Goal: Navigation & Orientation: Understand site structure

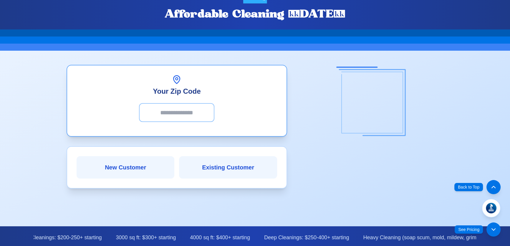
scroll to position [31, 0]
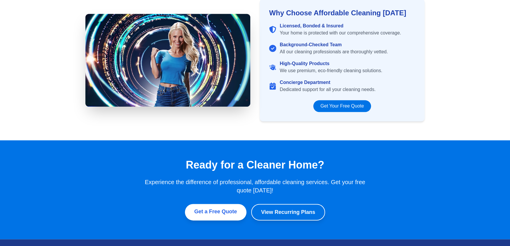
scroll to position [931, 0]
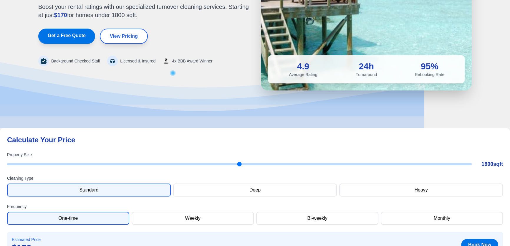
scroll to position [99, 0]
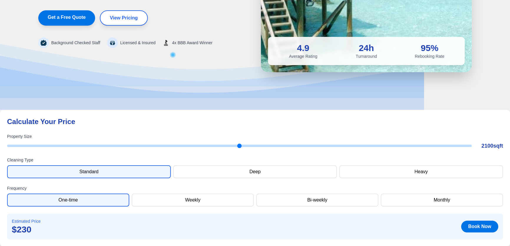
drag, startPoint x: 130, startPoint y: 145, endPoint x: 185, endPoint y: 151, distance: 55.0
type input "****"
click at [185, 147] on input "range" at bounding box center [239, 145] width 464 height 2
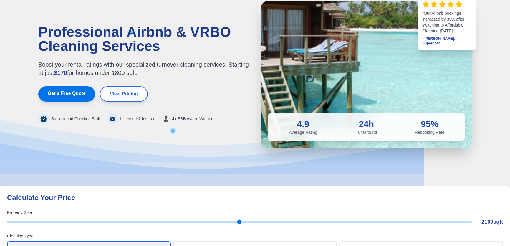
scroll to position [0, 0]
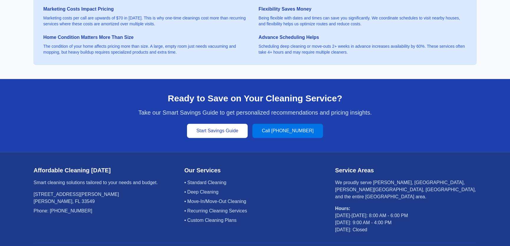
scroll to position [467, 0]
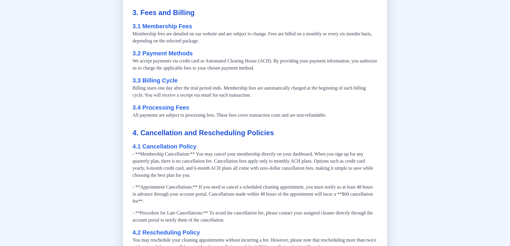
scroll to position [241, 0]
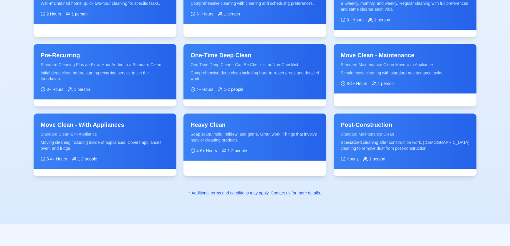
scroll to position [1016, 0]
